Goal: Book appointment/travel/reservation

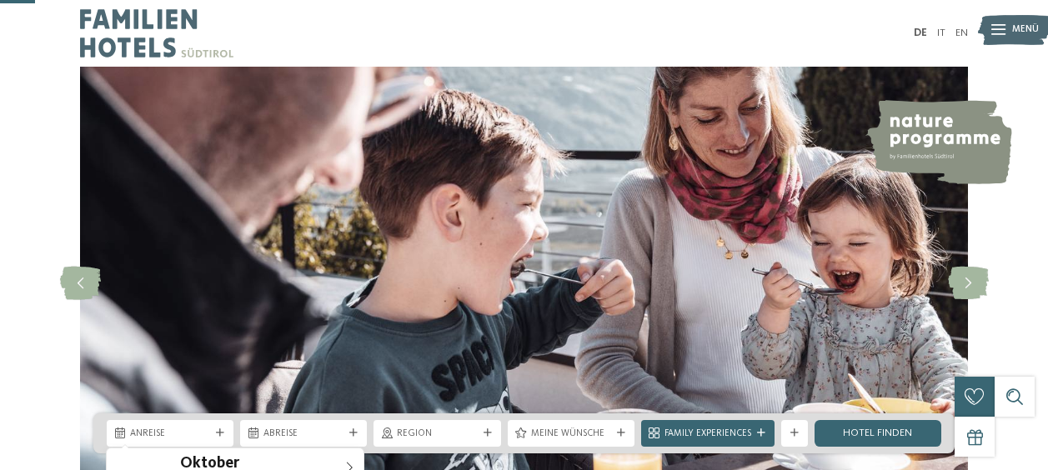
click at [222, 429] on icon at bounding box center [220, 433] width 8 height 8
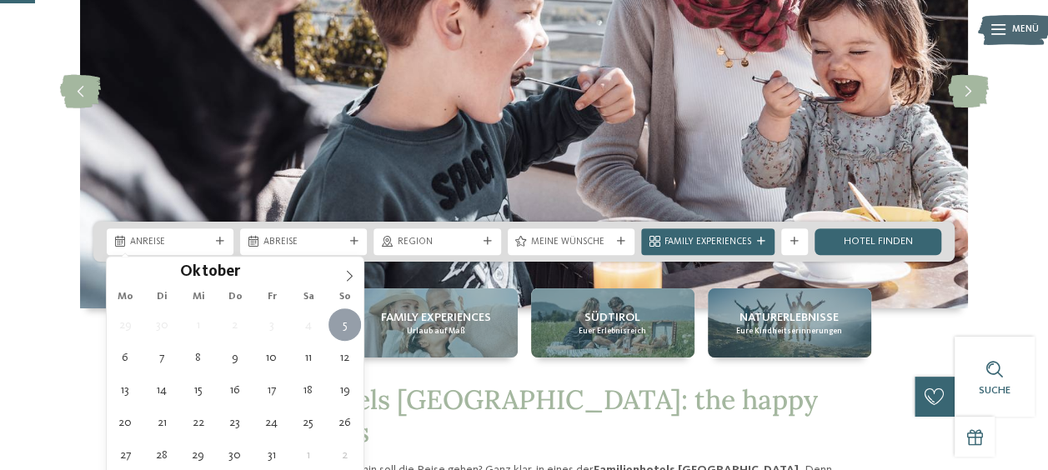
type div "[DATE]"
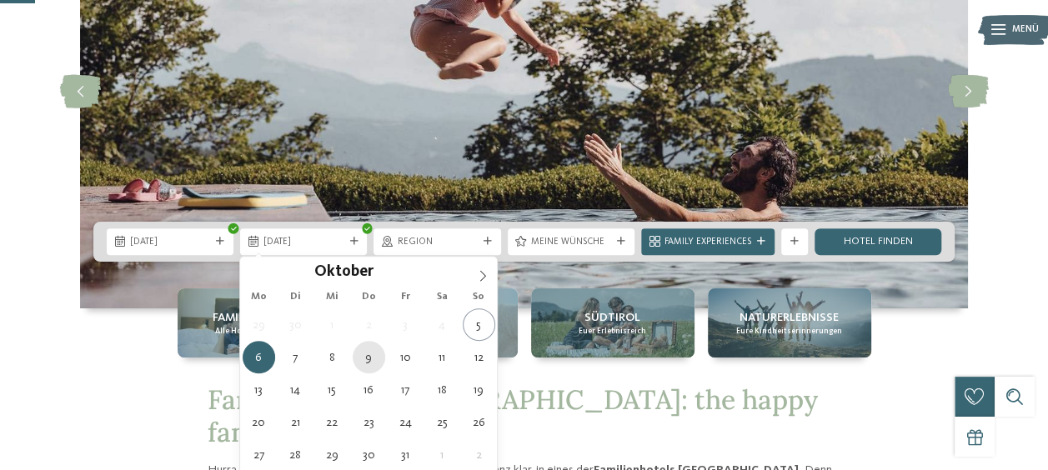
type div "[DATE]"
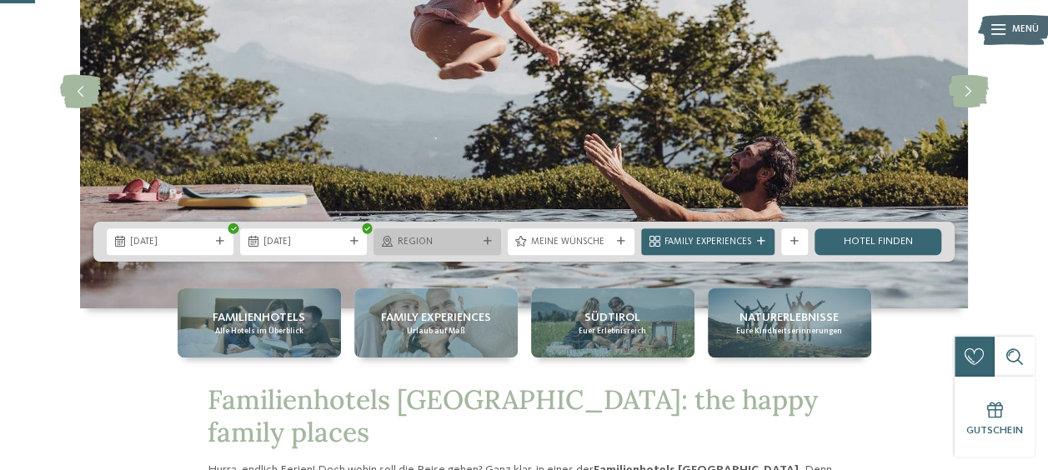
click at [485, 240] on icon at bounding box center [488, 242] width 8 height 8
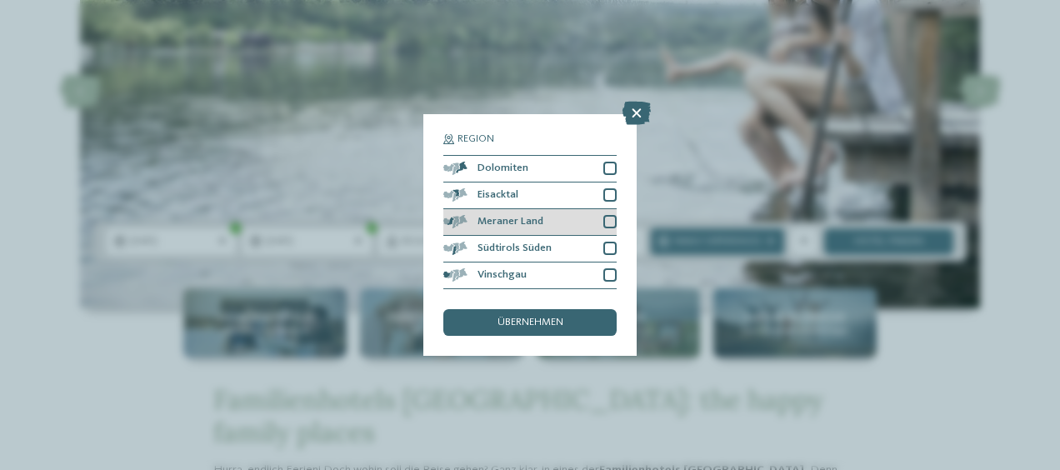
click at [612, 221] on div at bounding box center [610, 221] width 13 height 13
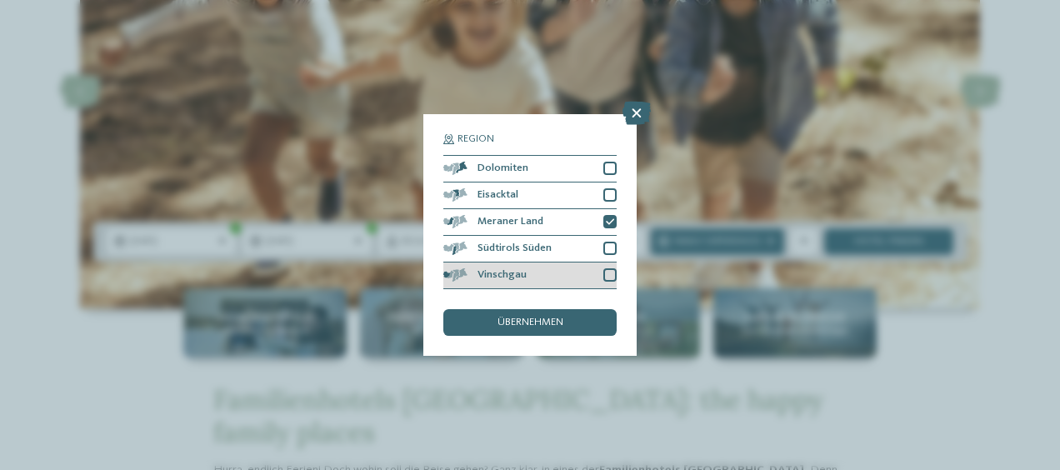
click at [610, 273] on div at bounding box center [610, 274] width 13 height 13
click at [568, 320] on div "übernehmen" at bounding box center [530, 322] width 173 height 27
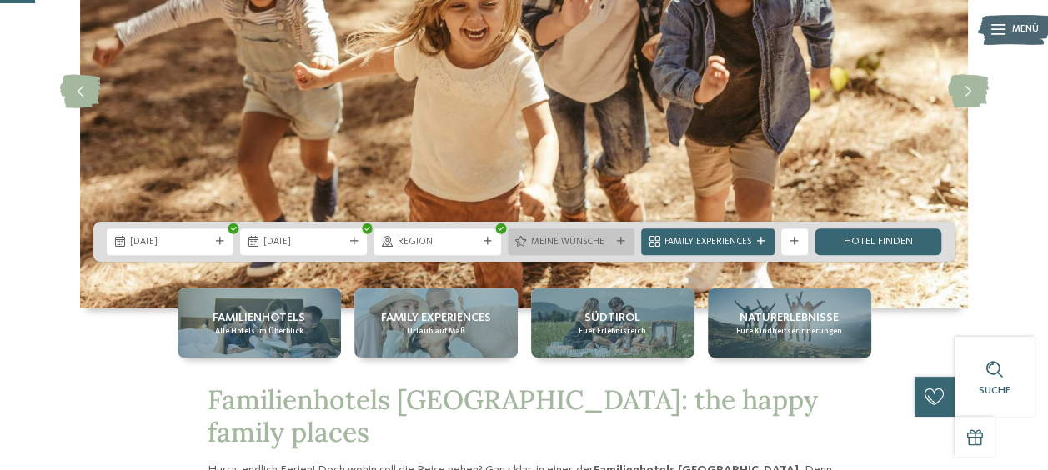
click at [621, 243] on icon at bounding box center [621, 242] width 8 height 8
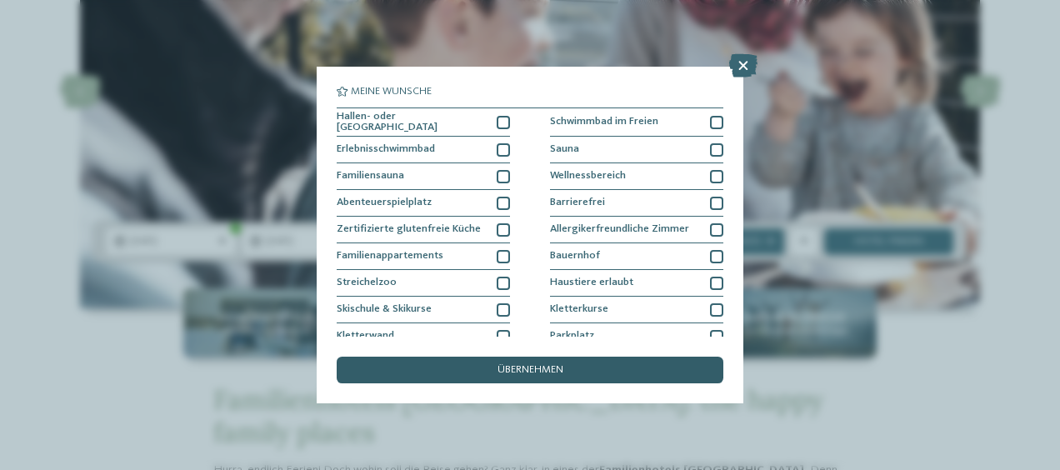
click at [500, 372] on span "übernehmen" at bounding box center [531, 370] width 66 height 11
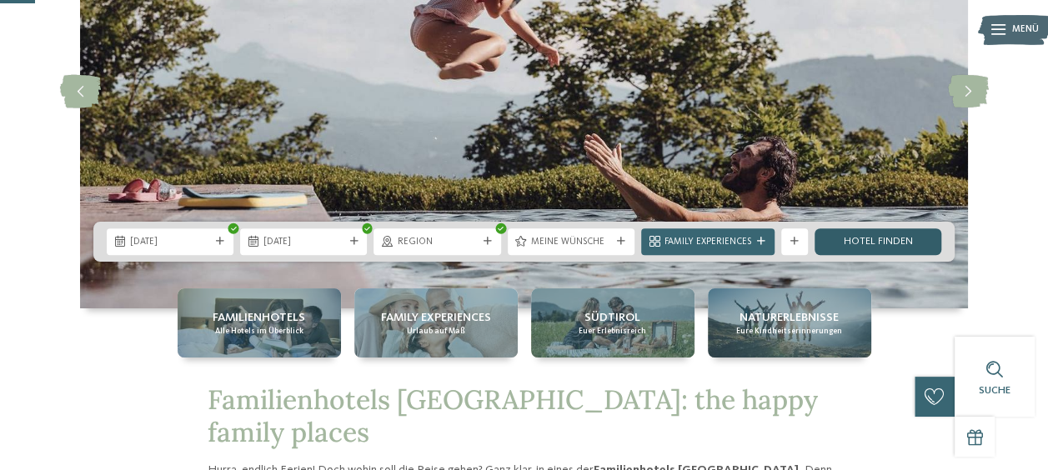
click at [879, 237] on link "Hotel finden" at bounding box center [878, 241] width 127 height 27
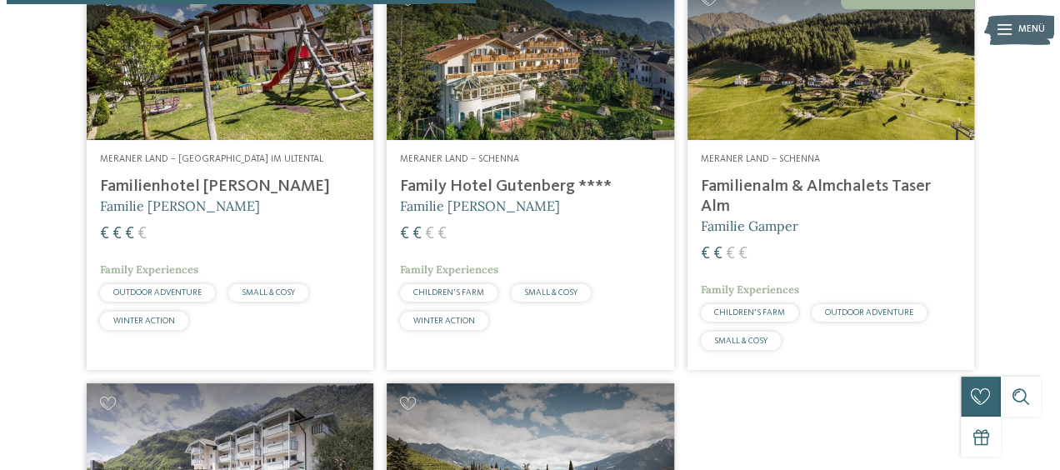
scroll to position [909, 0]
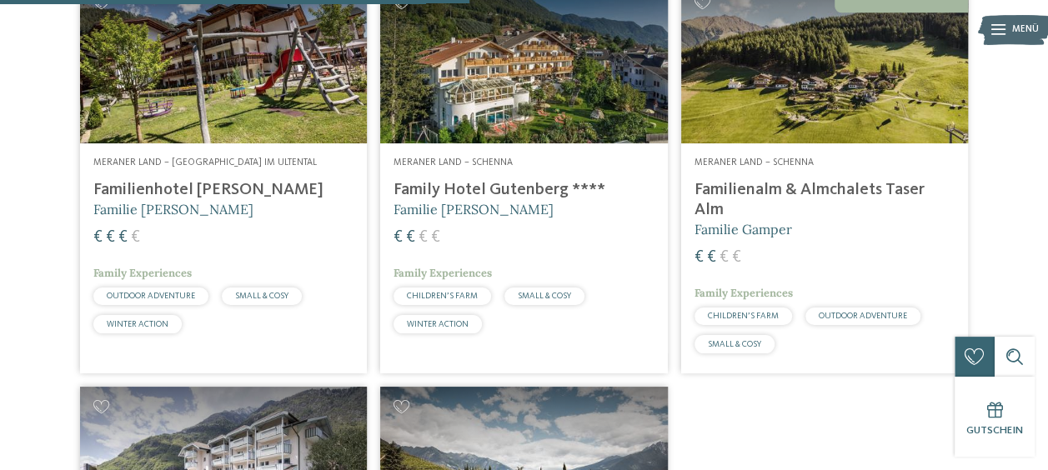
click at [826, 220] on h4 "Familienalm & Almchalets Taser Alm" at bounding box center [824, 200] width 260 height 40
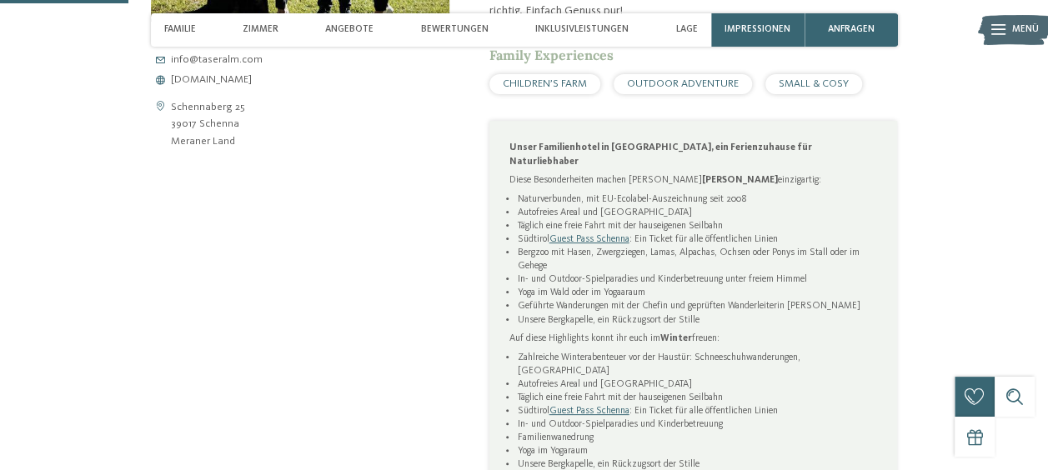
scroll to position [681, 0]
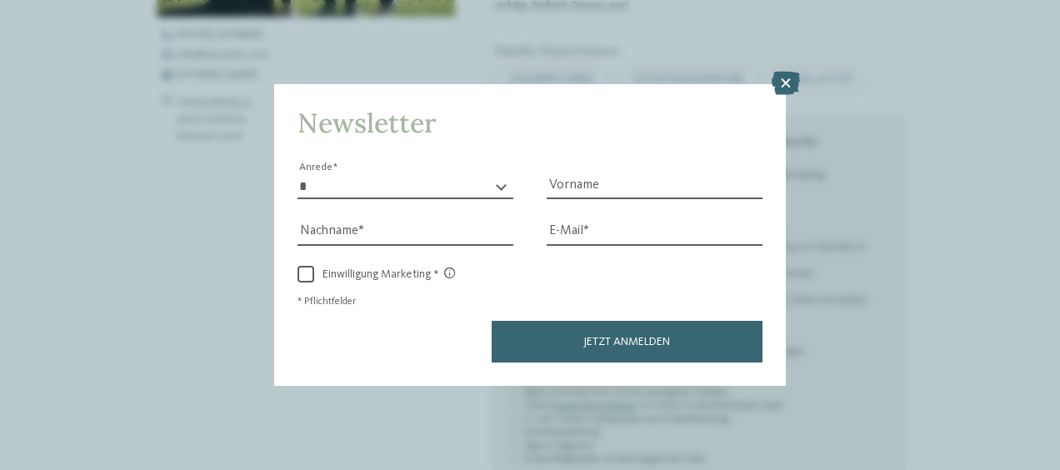
click at [796, 81] on icon at bounding box center [786, 83] width 28 height 23
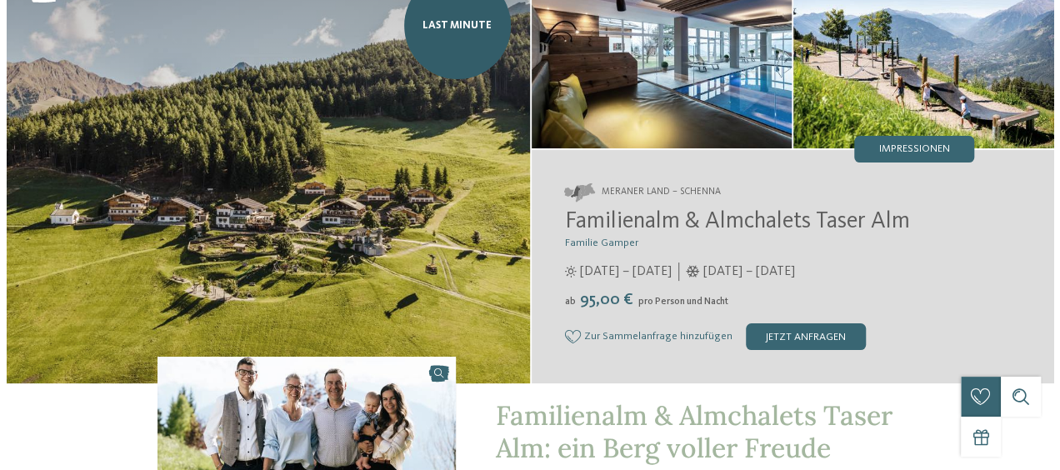
scroll to position [0, 0]
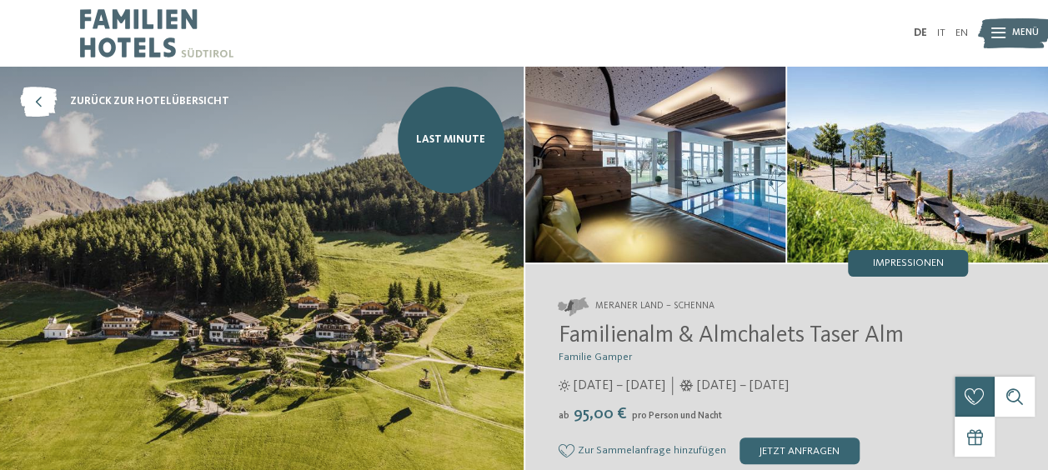
click at [939, 266] on span "Impressionen" at bounding box center [908, 263] width 71 height 11
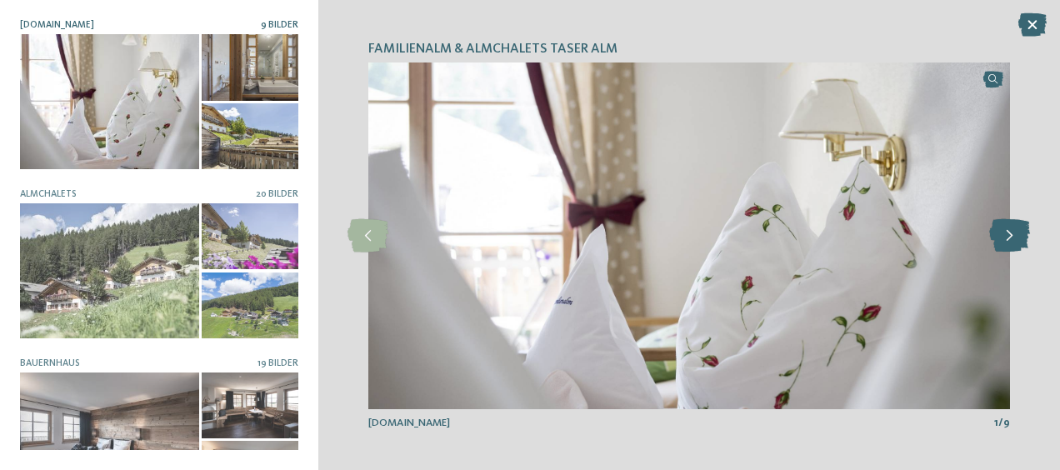
click at [1014, 237] on icon at bounding box center [1010, 235] width 41 height 33
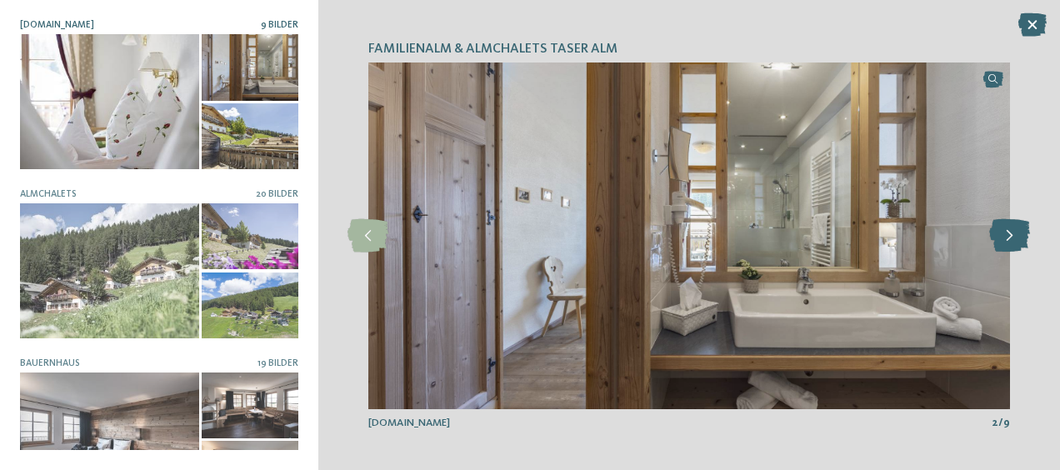
click at [1014, 237] on icon at bounding box center [1010, 235] width 41 height 33
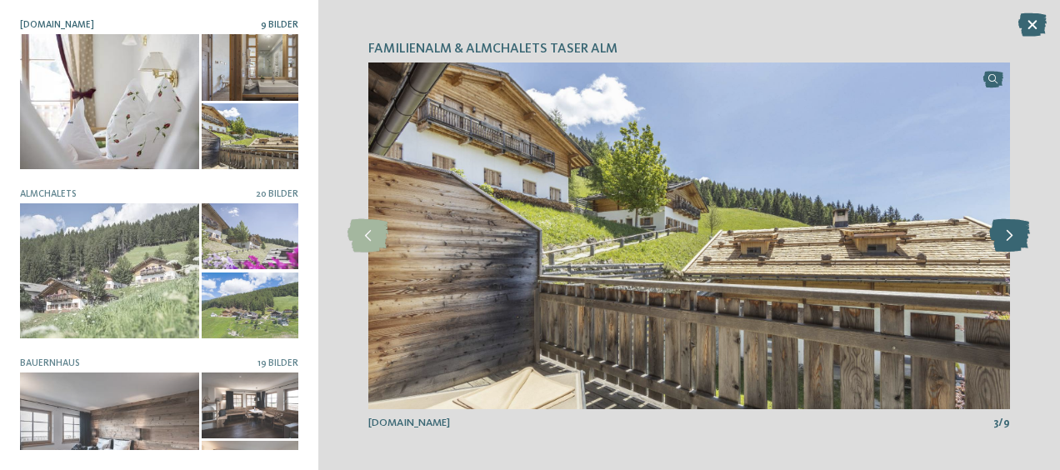
click at [1014, 237] on icon at bounding box center [1010, 235] width 41 height 33
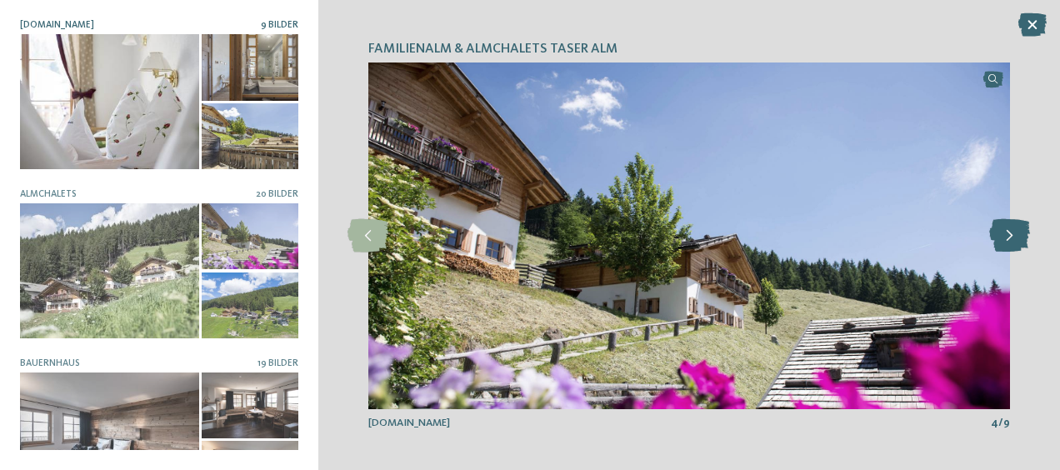
click at [1014, 237] on icon at bounding box center [1010, 235] width 41 height 33
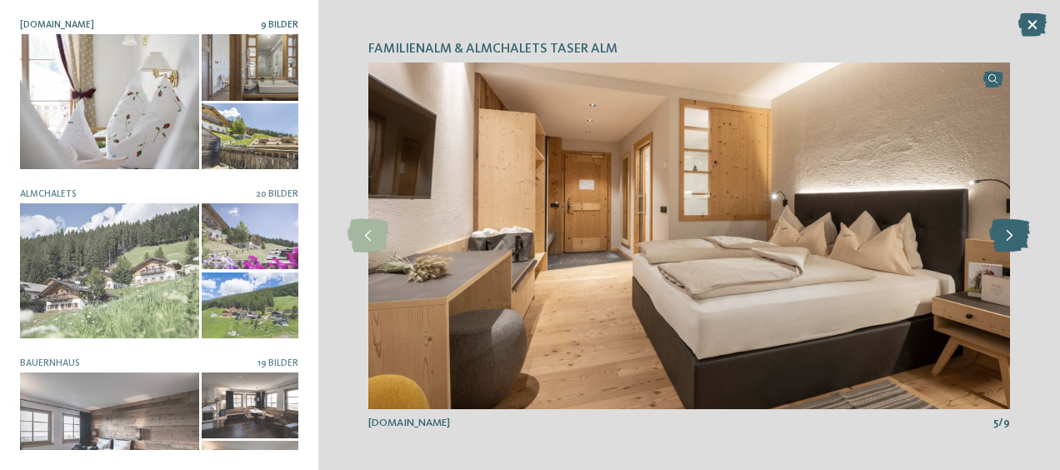
click at [1014, 237] on icon at bounding box center [1010, 235] width 41 height 33
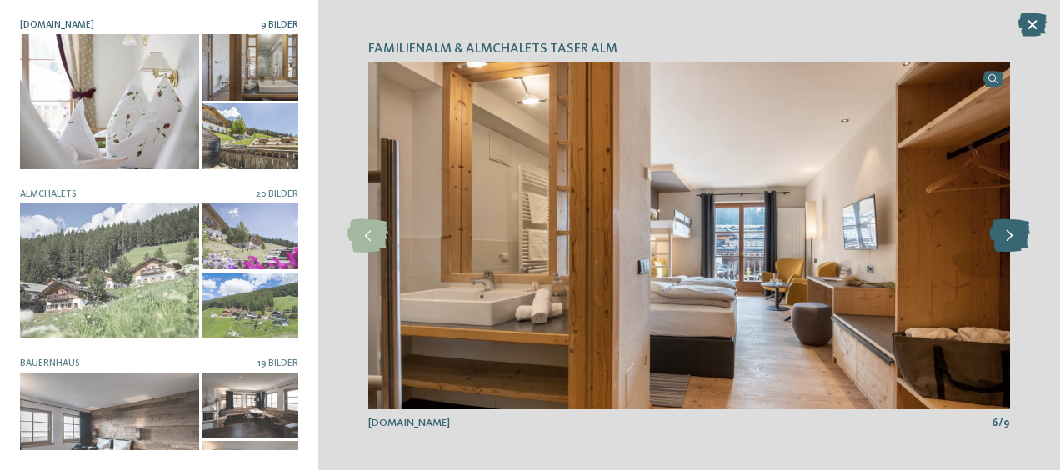
click at [1014, 237] on icon at bounding box center [1010, 235] width 41 height 33
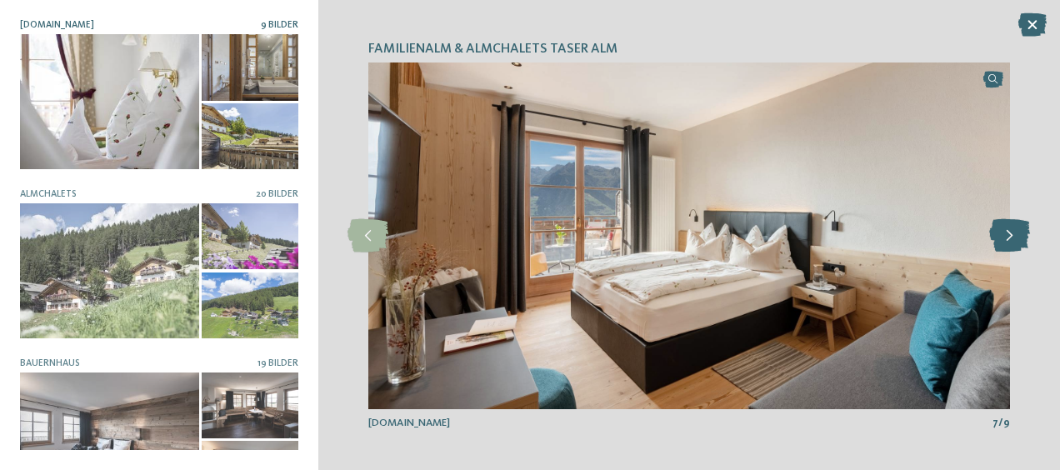
click at [1014, 237] on icon at bounding box center [1010, 235] width 41 height 33
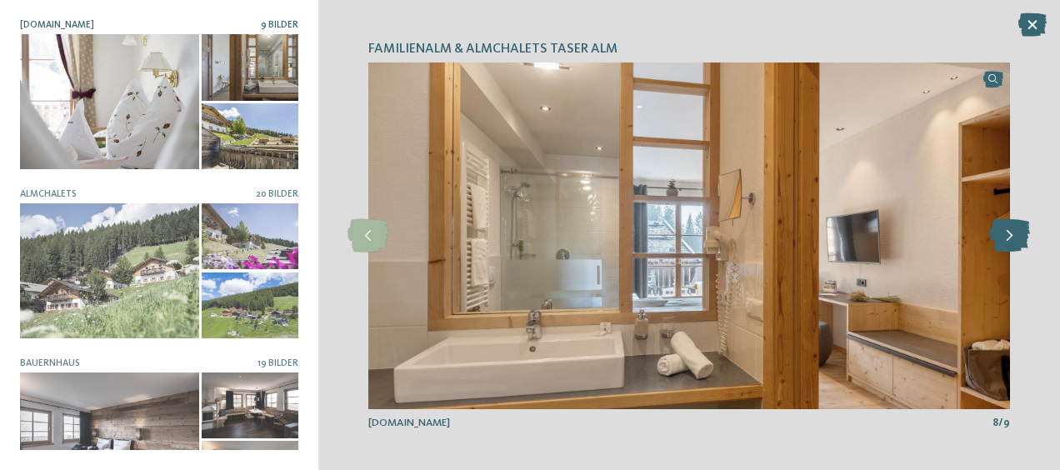
click at [1014, 237] on icon at bounding box center [1010, 235] width 41 height 33
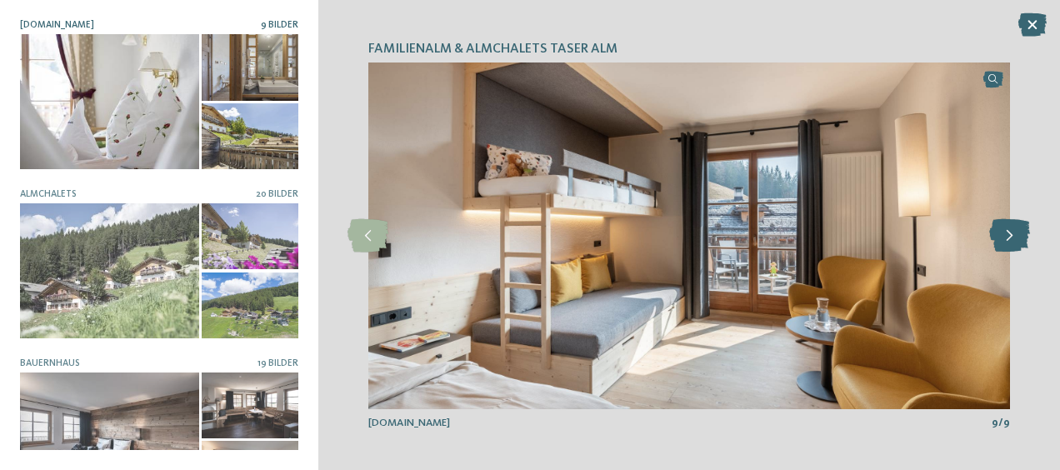
click at [1014, 237] on icon at bounding box center [1010, 235] width 41 height 33
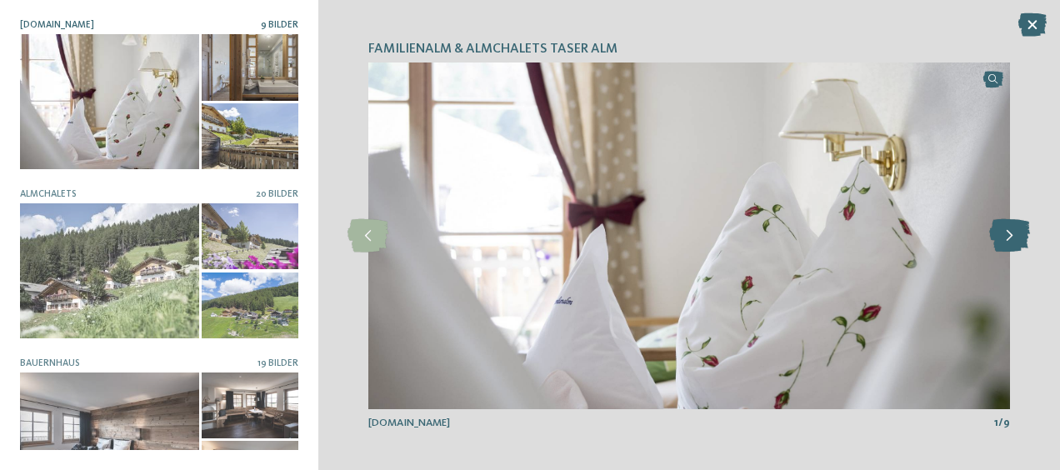
click at [1014, 237] on icon at bounding box center [1010, 235] width 41 height 33
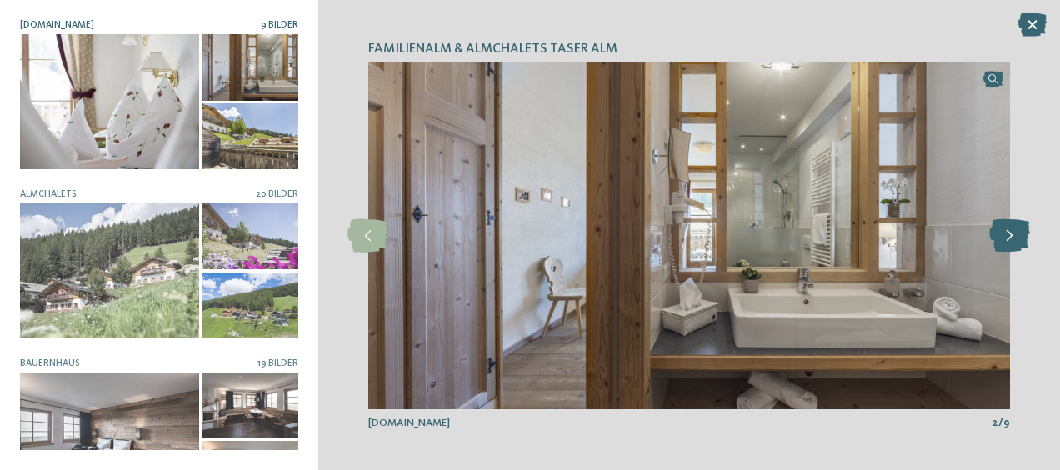
click at [1014, 237] on icon at bounding box center [1010, 235] width 41 height 33
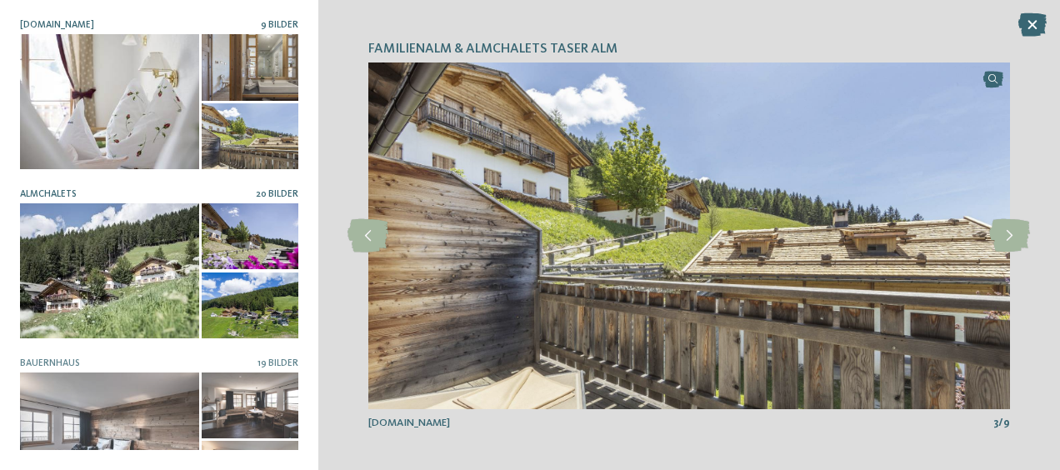
click at [113, 266] on div at bounding box center [109, 270] width 179 height 134
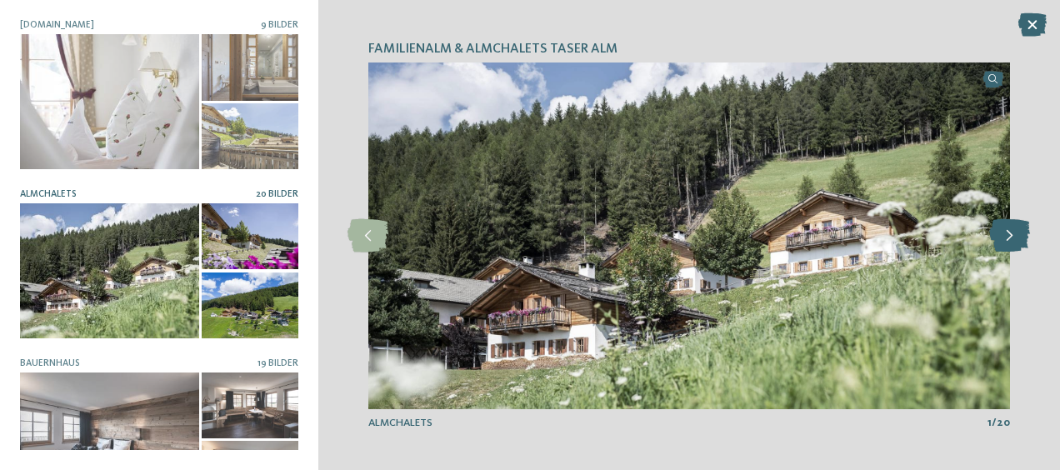
click at [1017, 238] on icon at bounding box center [1010, 235] width 41 height 33
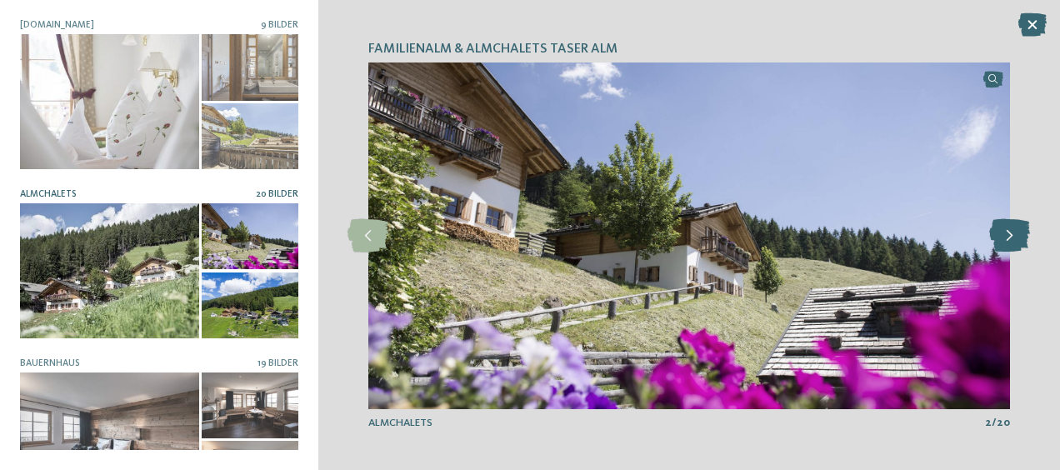
click at [1017, 238] on icon at bounding box center [1010, 235] width 41 height 33
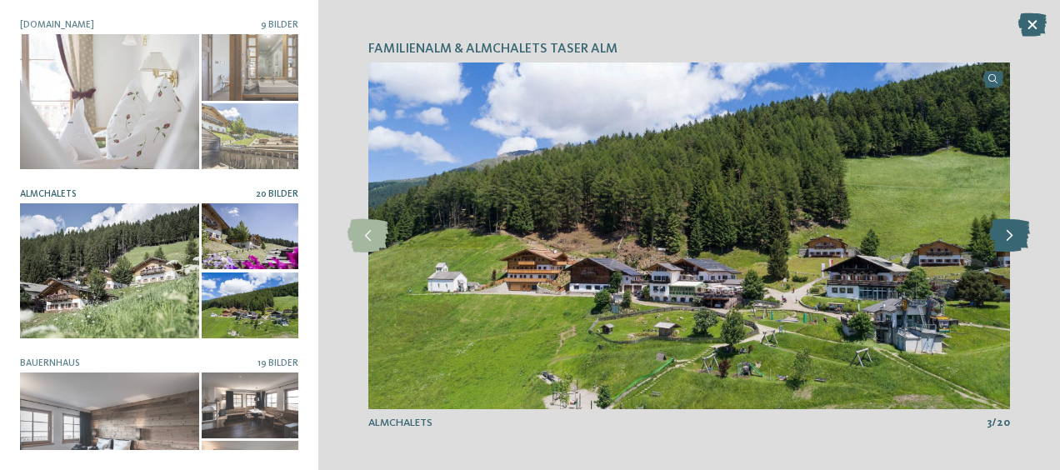
click at [1017, 238] on icon at bounding box center [1010, 235] width 41 height 33
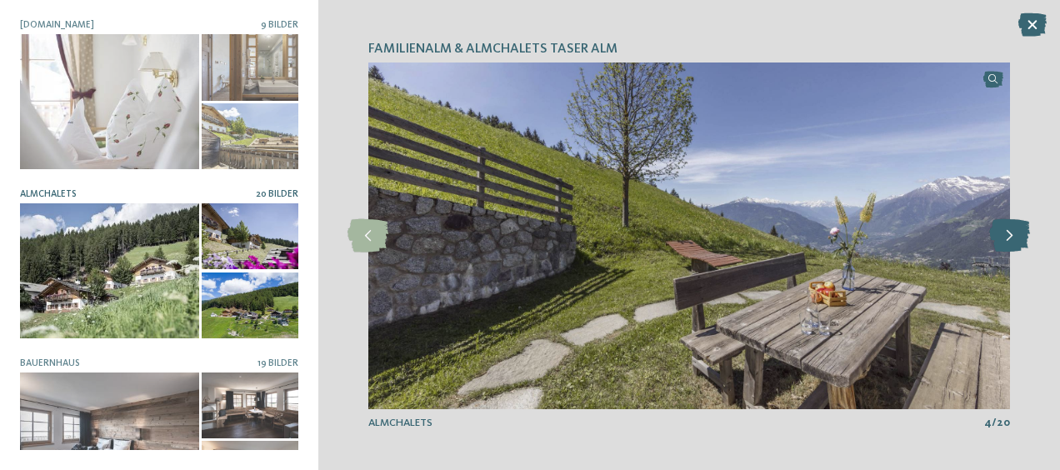
click at [1017, 238] on icon at bounding box center [1010, 235] width 41 height 33
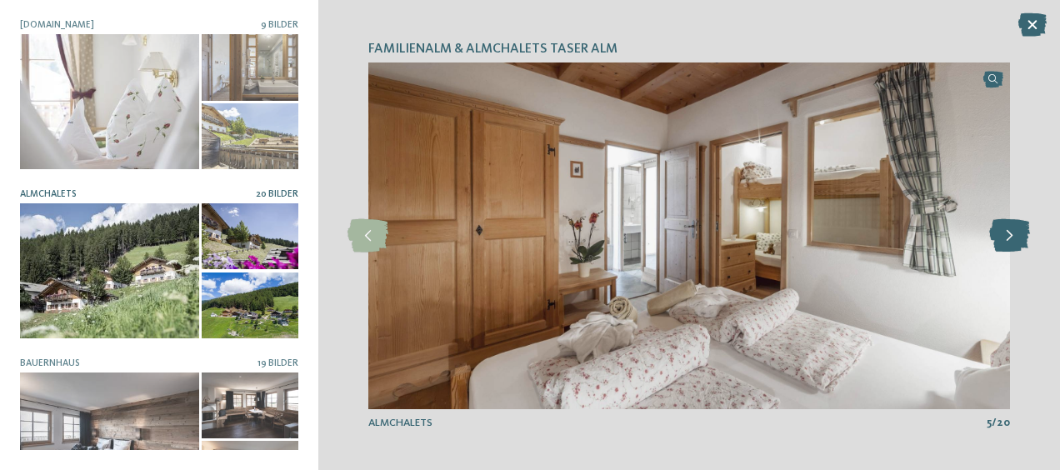
click at [1017, 238] on icon at bounding box center [1010, 235] width 41 height 33
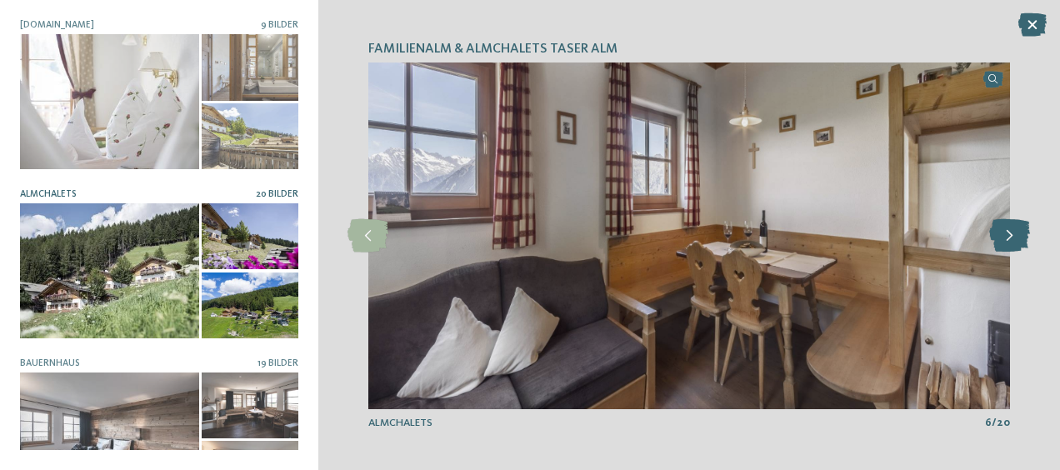
click at [1017, 238] on icon at bounding box center [1010, 235] width 41 height 33
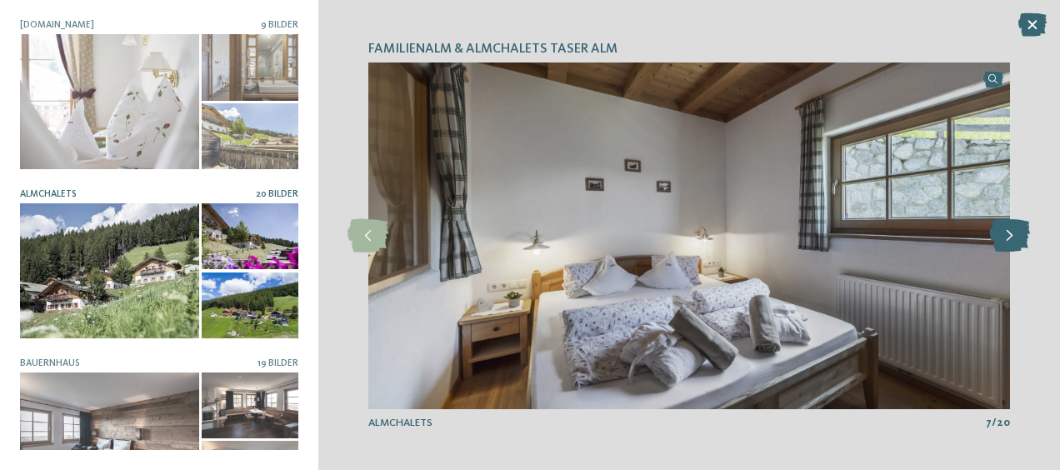
click at [1017, 238] on icon at bounding box center [1010, 235] width 41 height 33
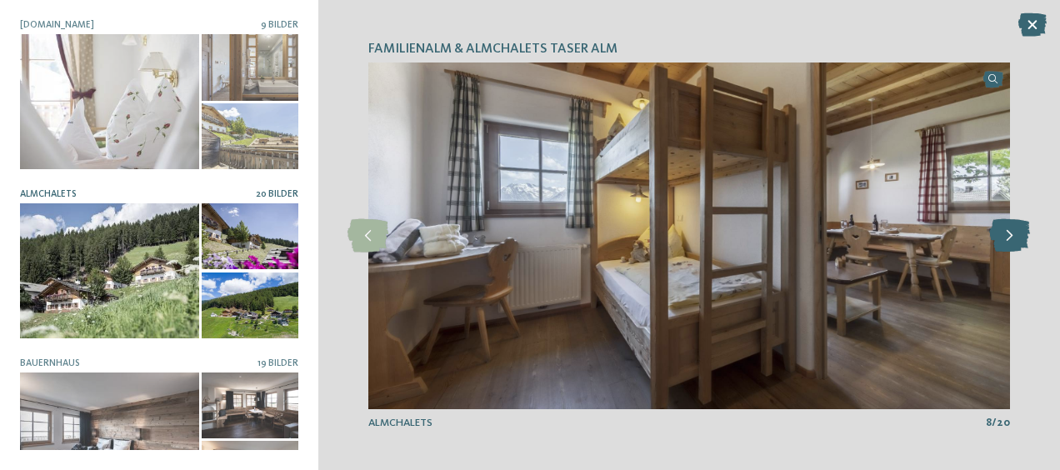
click at [1017, 238] on icon at bounding box center [1010, 235] width 41 height 33
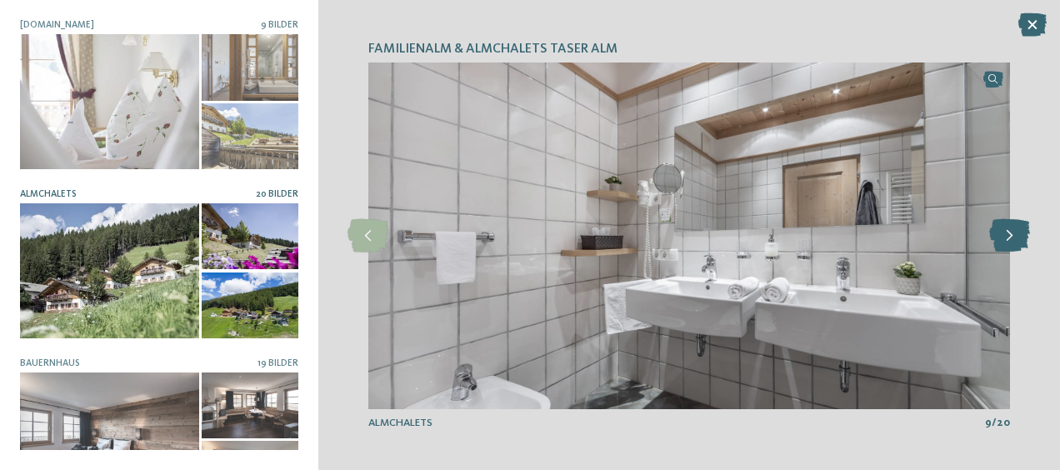
click at [1017, 238] on icon at bounding box center [1010, 235] width 41 height 33
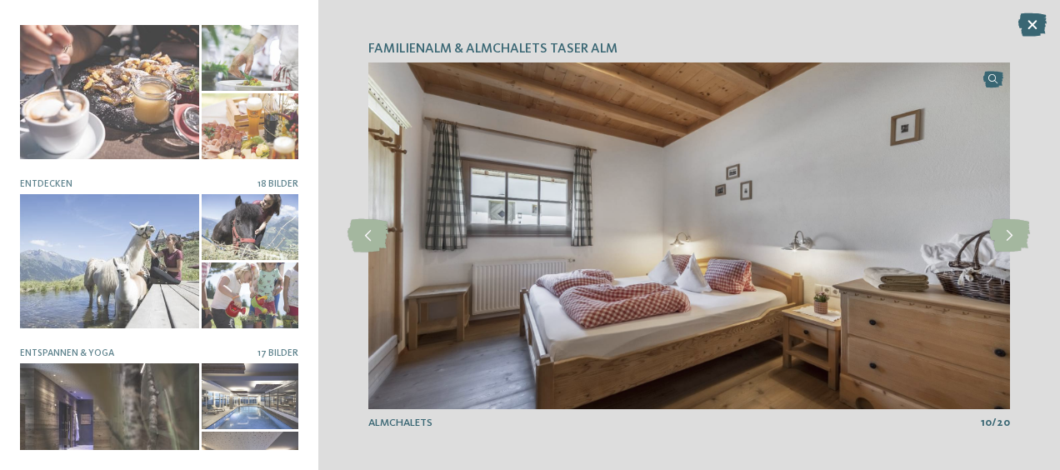
scroll to position [540, 0]
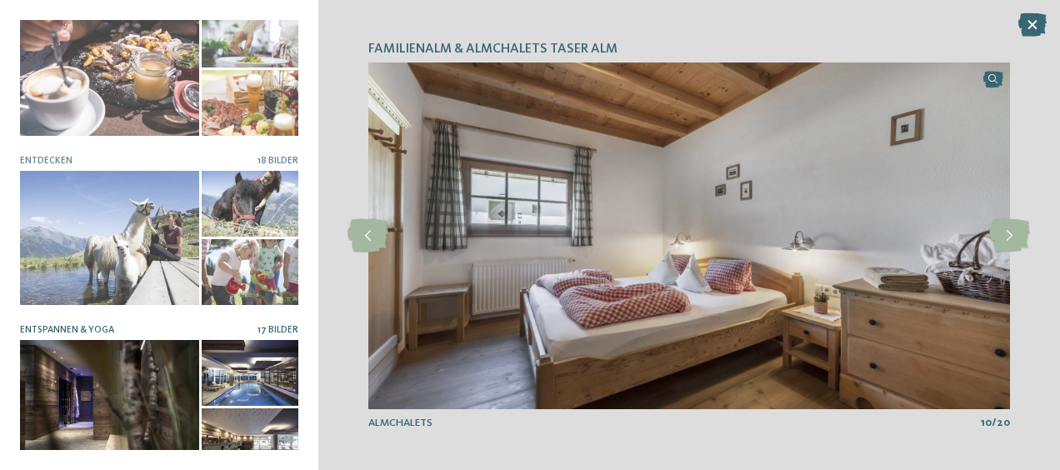
click at [107, 381] on div at bounding box center [109, 407] width 179 height 134
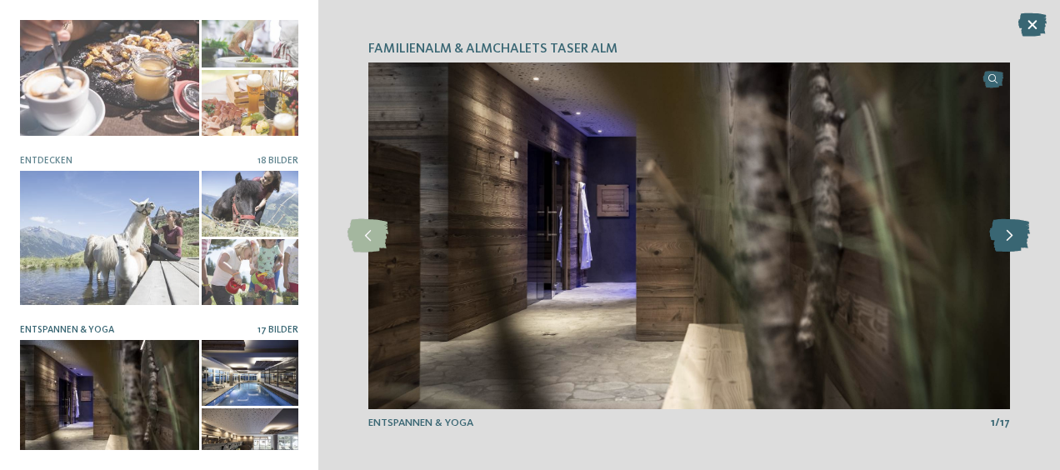
click at [1010, 237] on icon at bounding box center [1010, 235] width 41 height 33
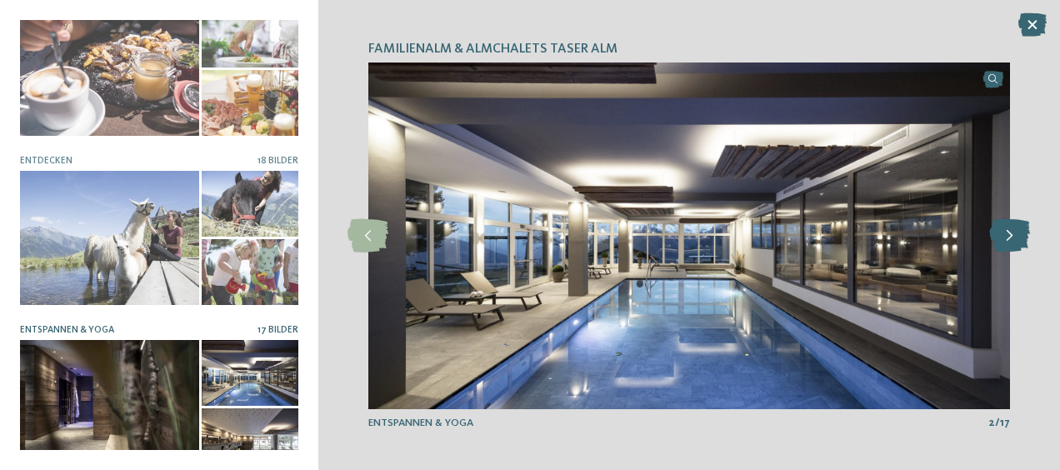
click at [1010, 237] on icon at bounding box center [1010, 235] width 41 height 33
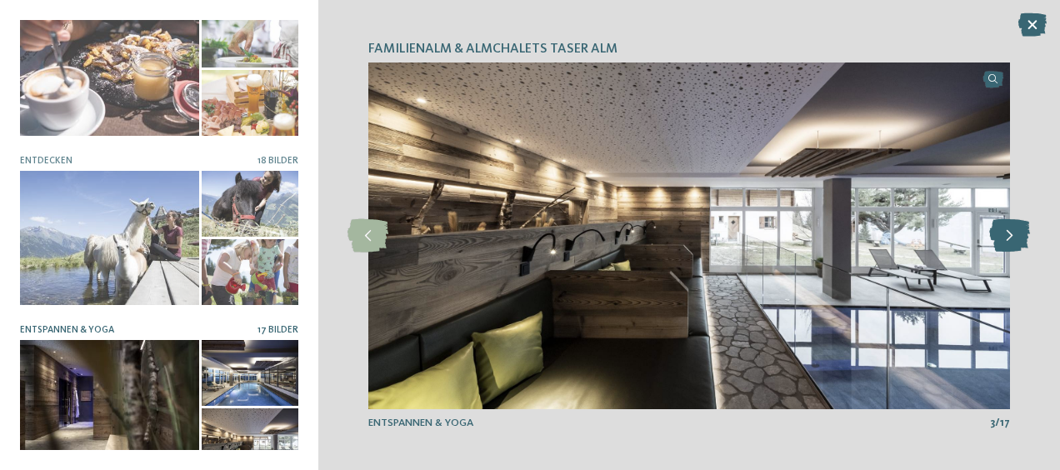
click at [1010, 237] on icon at bounding box center [1010, 235] width 41 height 33
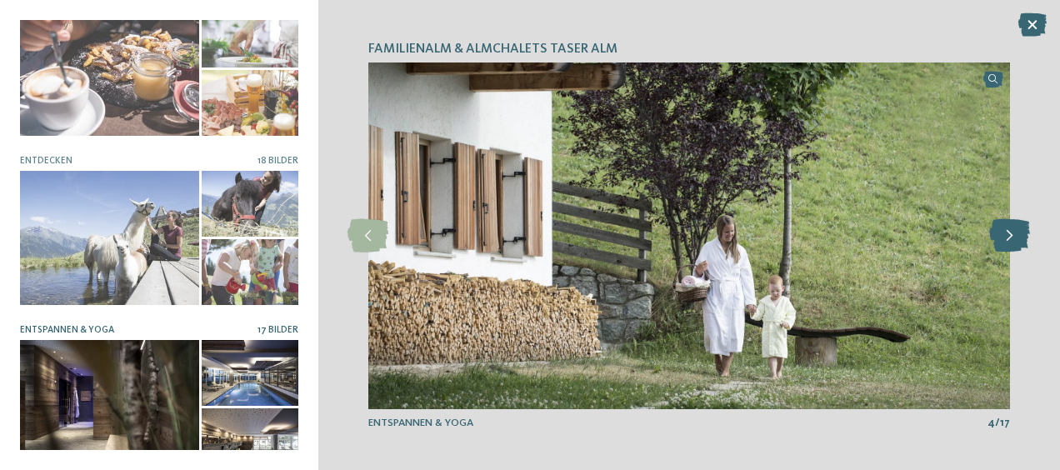
click at [1010, 237] on icon at bounding box center [1010, 235] width 41 height 33
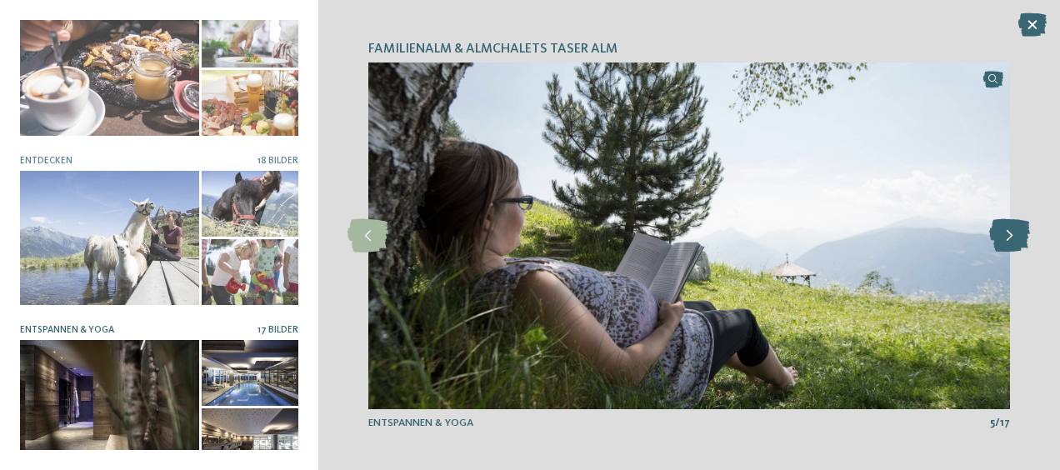
click at [1010, 237] on icon at bounding box center [1010, 235] width 41 height 33
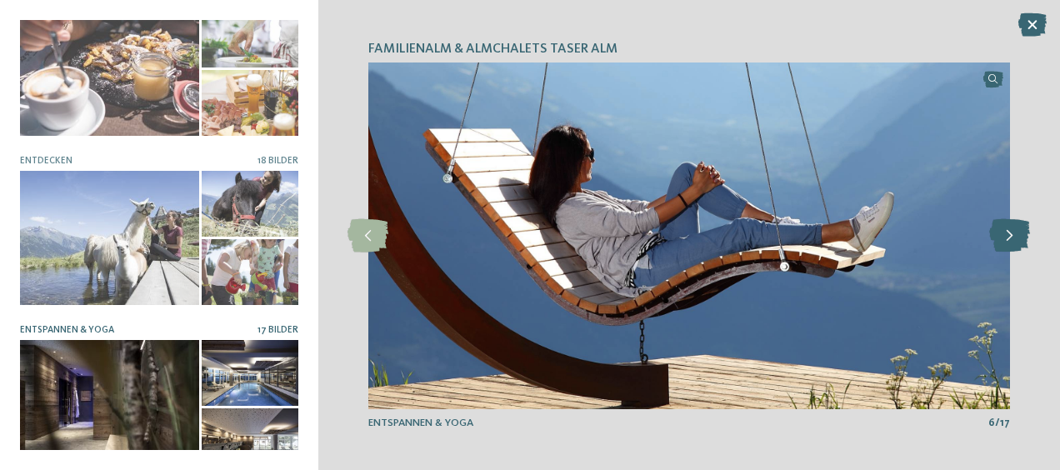
click at [1010, 237] on icon at bounding box center [1010, 235] width 41 height 33
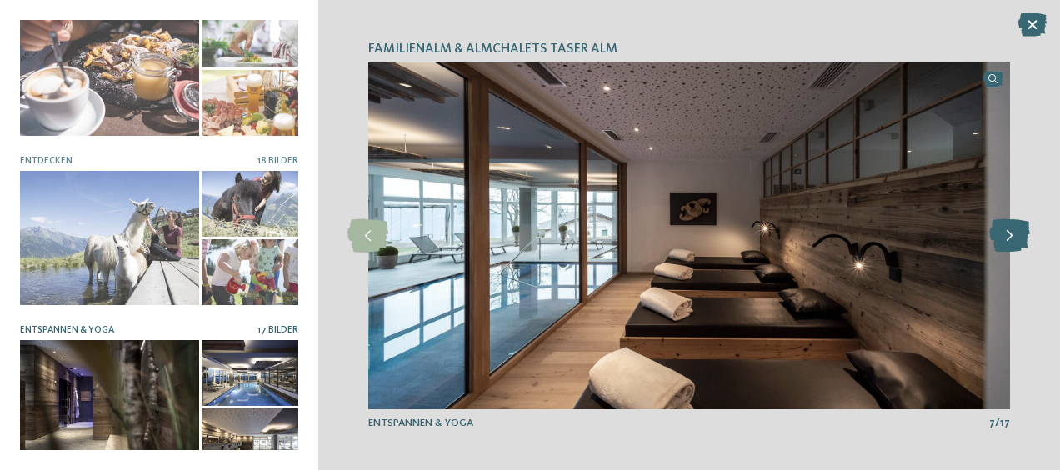
click at [1010, 237] on icon at bounding box center [1010, 235] width 41 height 33
